Goal: Task Accomplishment & Management: Manage account settings

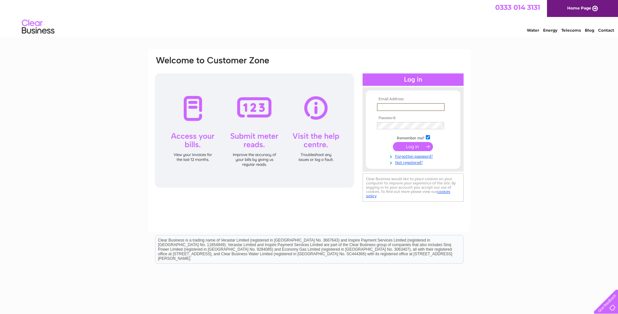
type input "[EMAIL_ADDRESS][DOMAIN_NAME]"
click at [393, 142] on input "submit" at bounding box center [413, 146] width 40 height 9
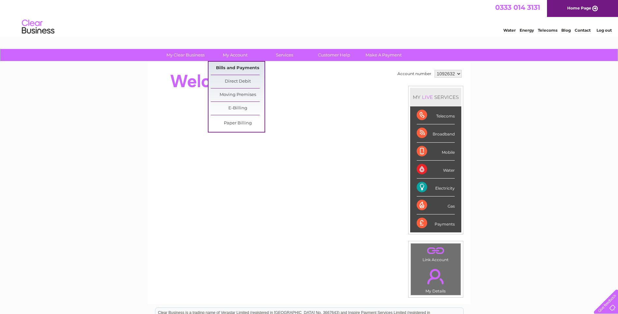
click at [245, 66] on link "Bills and Payments" at bounding box center [238, 68] width 54 height 13
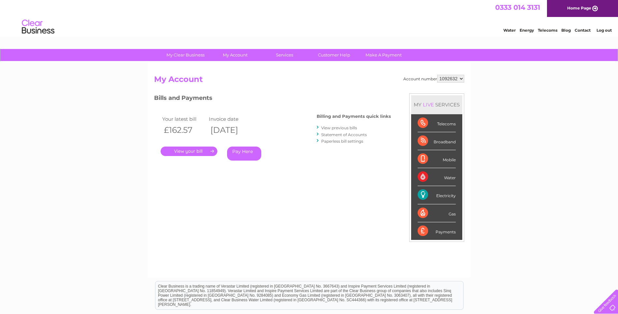
click at [343, 126] on link "View previous bills" at bounding box center [339, 127] width 36 height 5
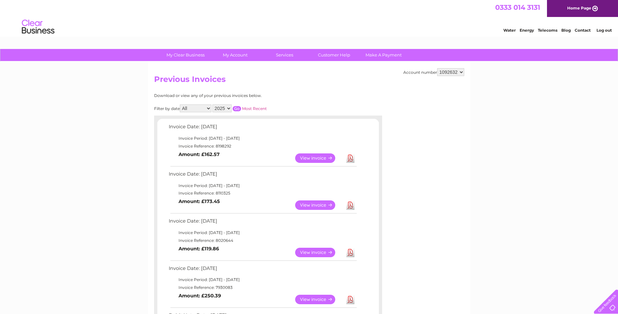
click at [351, 205] on link "Download" at bounding box center [350, 204] width 8 height 9
click at [328, 205] on link "View" at bounding box center [319, 204] width 48 height 9
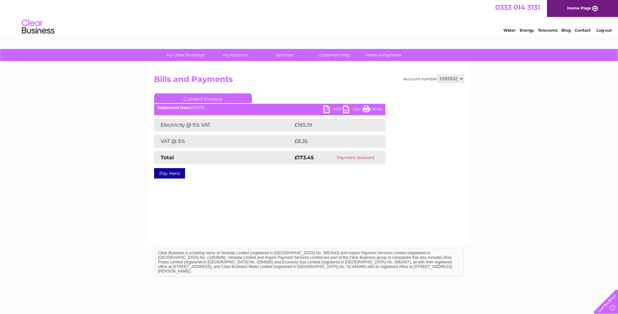
click at [379, 107] on link "Print" at bounding box center [373, 109] width 20 height 9
